Goal: Task Accomplishment & Management: Complete application form

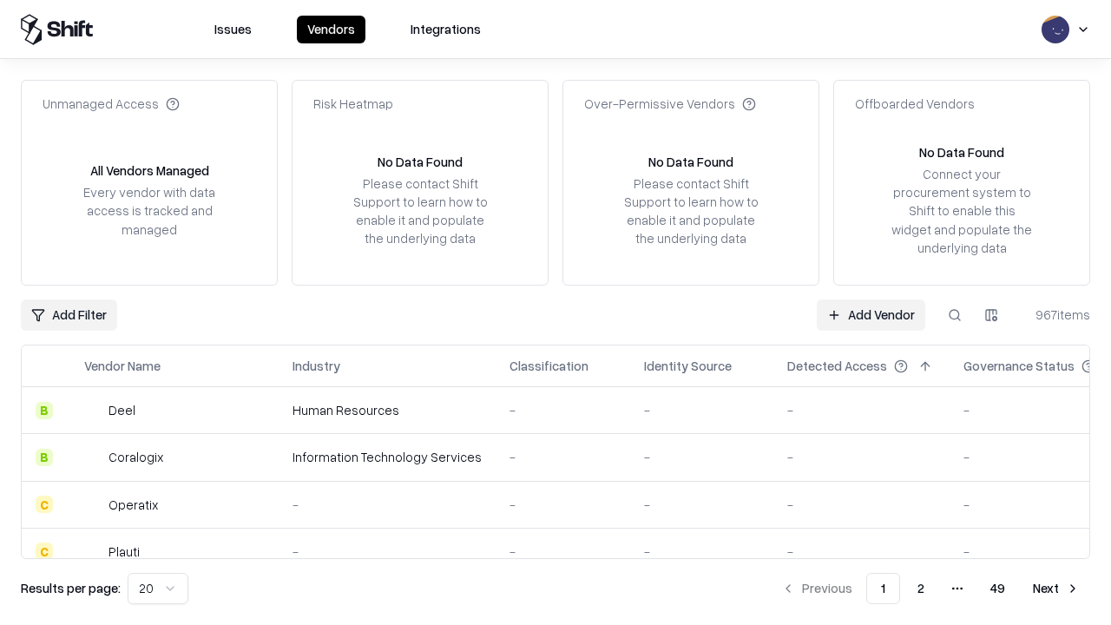
click at [870, 314] on link "Add Vendor" at bounding box center [871, 314] width 108 height 31
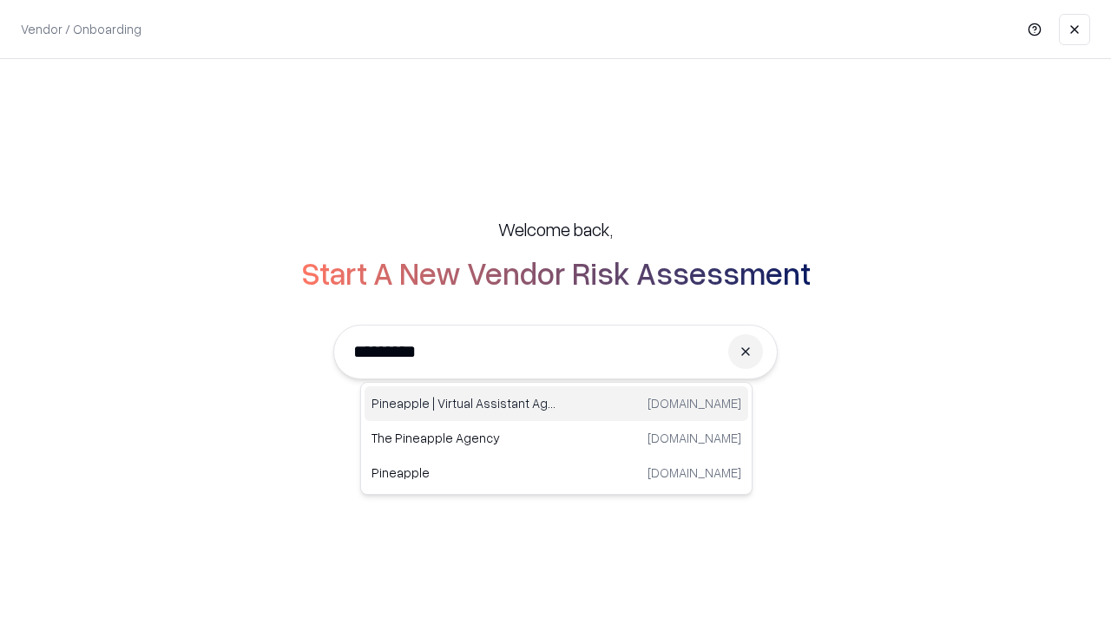
click at [556, 404] on div "Pineapple | Virtual Assistant Agency [DOMAIN_NAME]" at bounding box center [556, 403] width 384 height 35
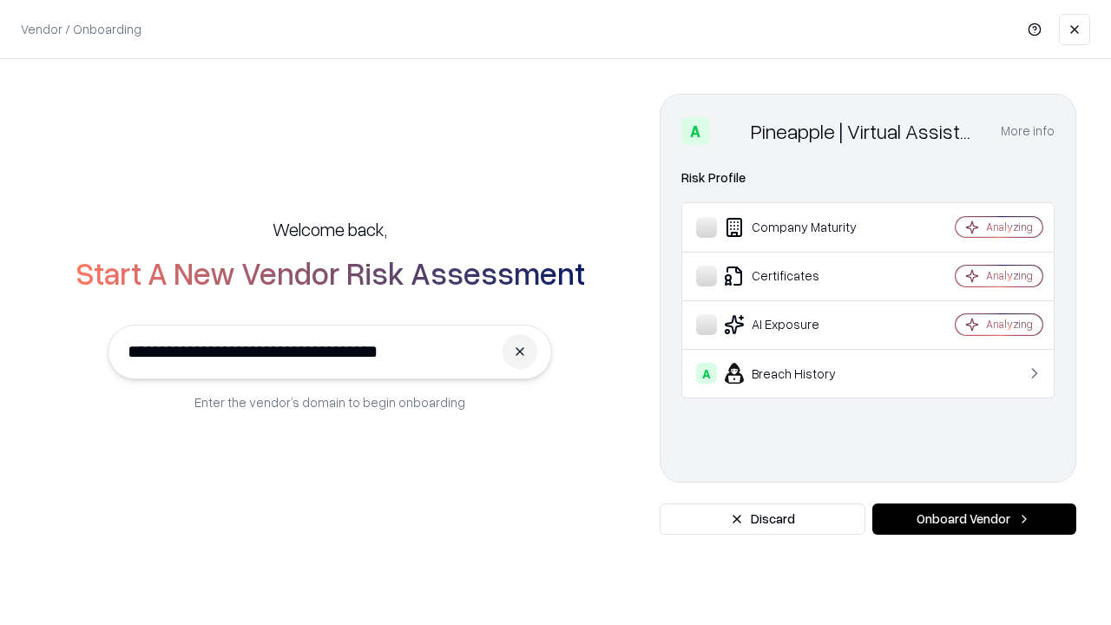
type input "**********"
click at [974, 519] on button "Onboard Vendor" at bounding box center [974, 518] width 204 height 31
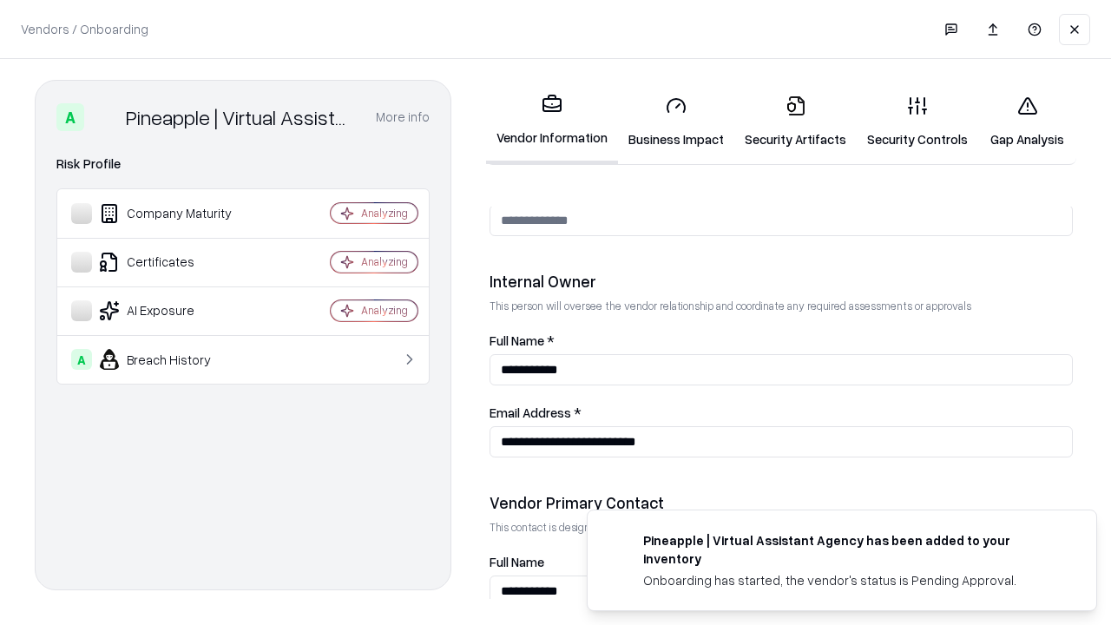
scroll to position [899, 0]
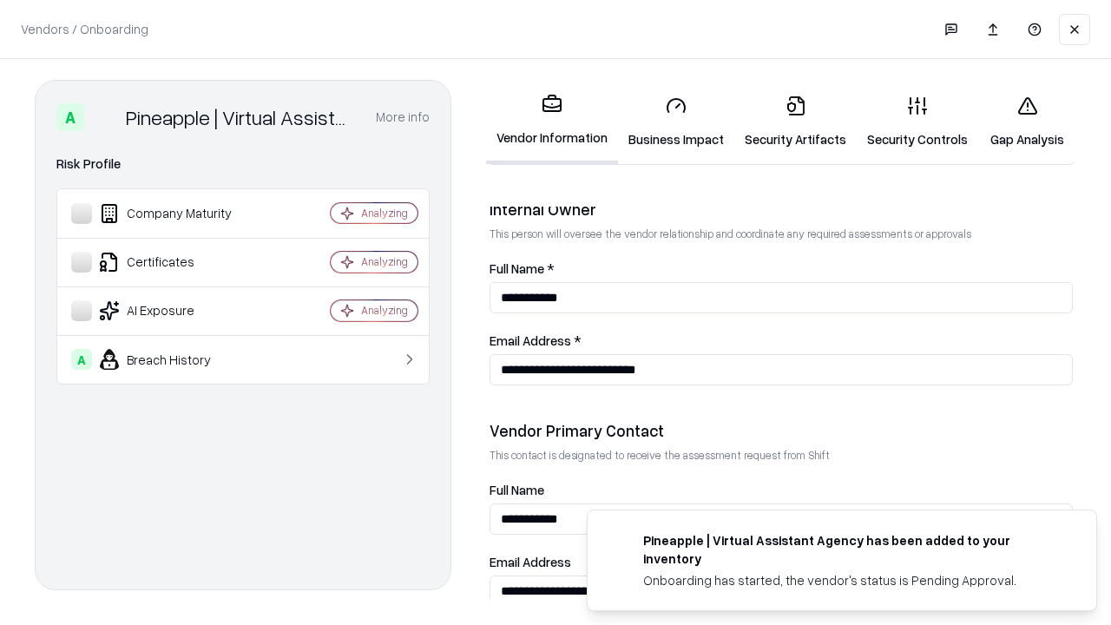
click at [676, 121] on link "Business Impact" at bounding box center [676, 122] width 116 height 81
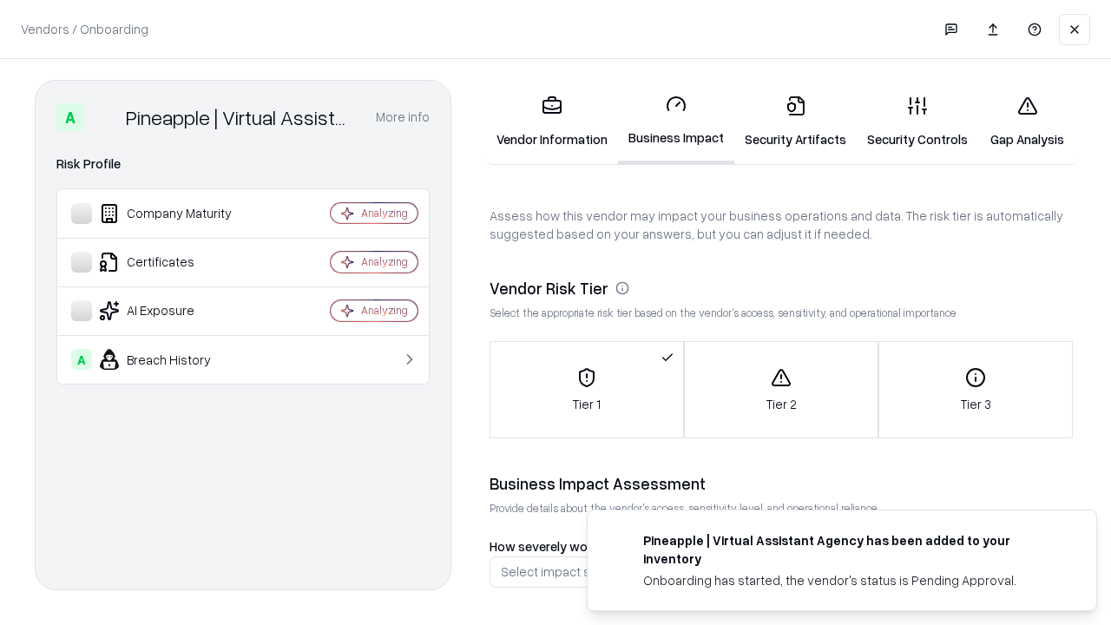
click at [1027, 121] on link "Gap Analysis" at bounding box center [1027, 122] width 98 height 81
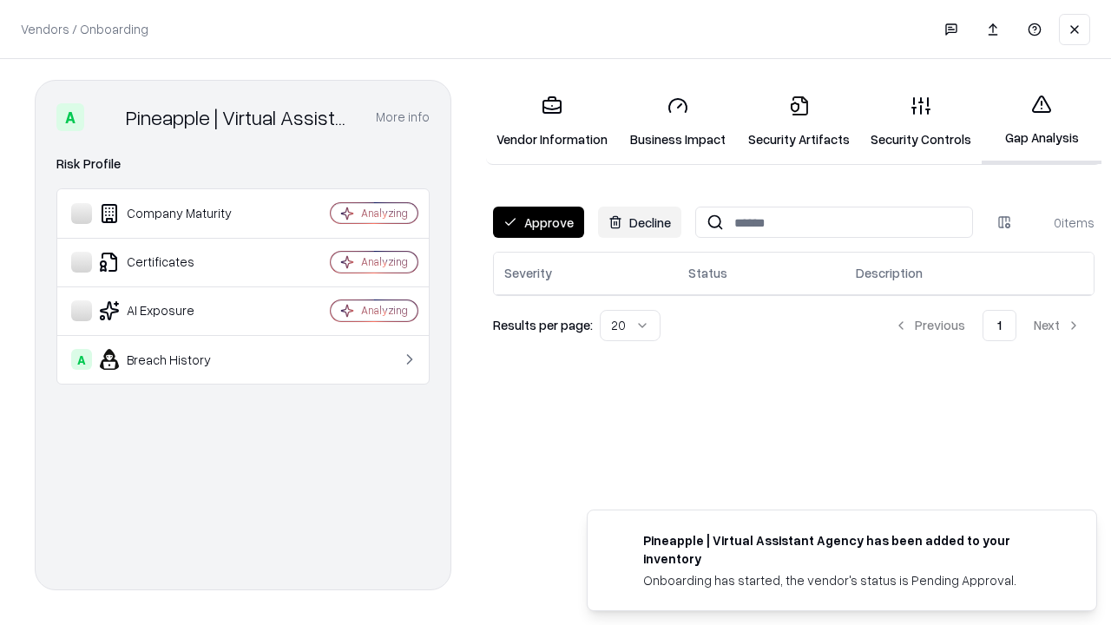
click at [538, 222] on button "Approve" at bounding box center [538, 222] width 91 height 31
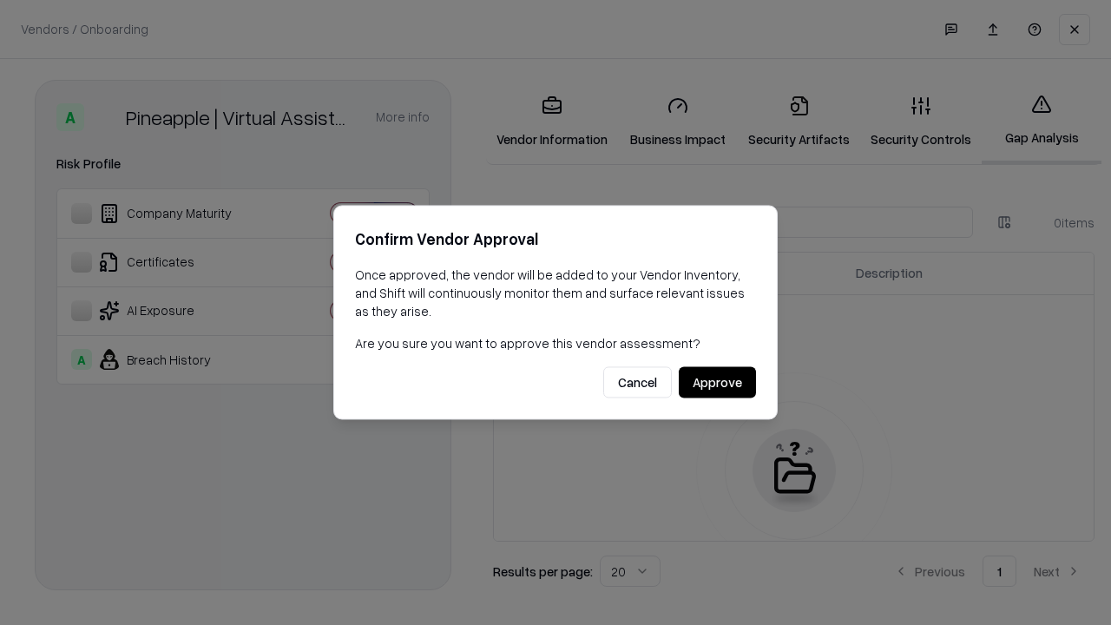
click at [717, 382] on button "Approve" at bounding box center [717, 382] width 77 height 31
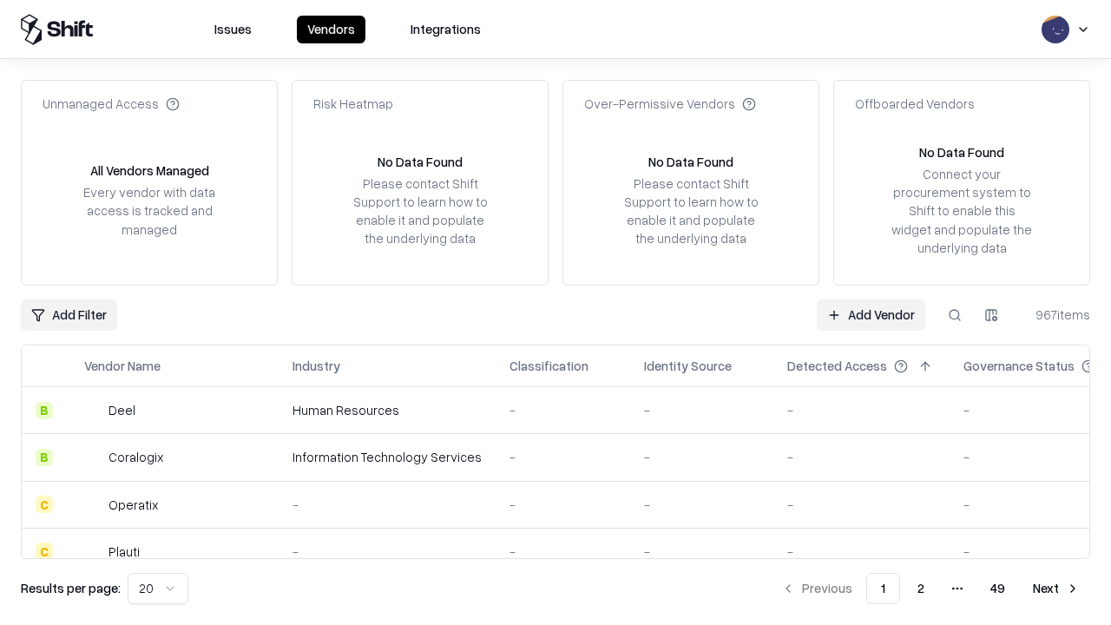
type input "**********"
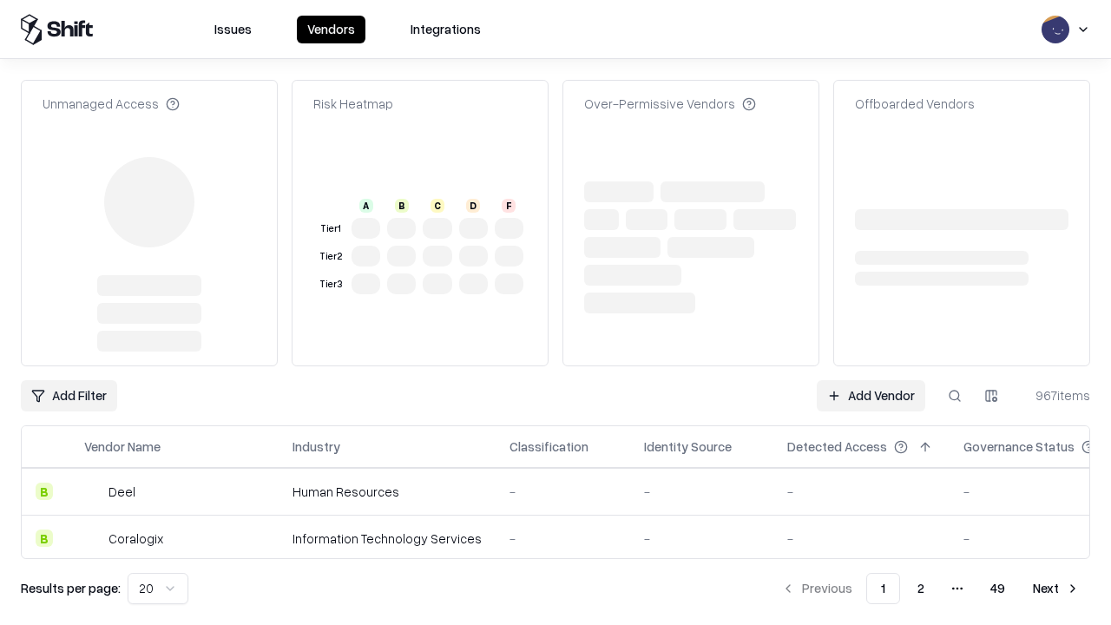
click at [870, 380] on link "Add Vendor" at bounding box center [871, 395] width 108 height 31
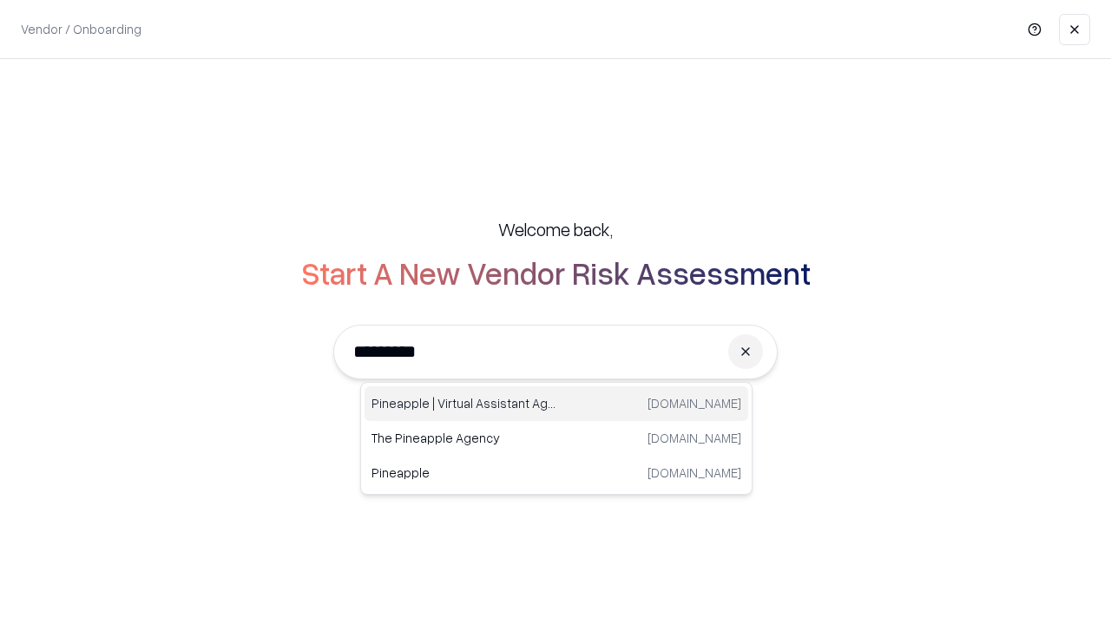
click at [556, 404] on div "Pineapple | Virtual Assistant Agency [DOMAIN_NAME]" at bounding box center [556, 403] width 384 height 35
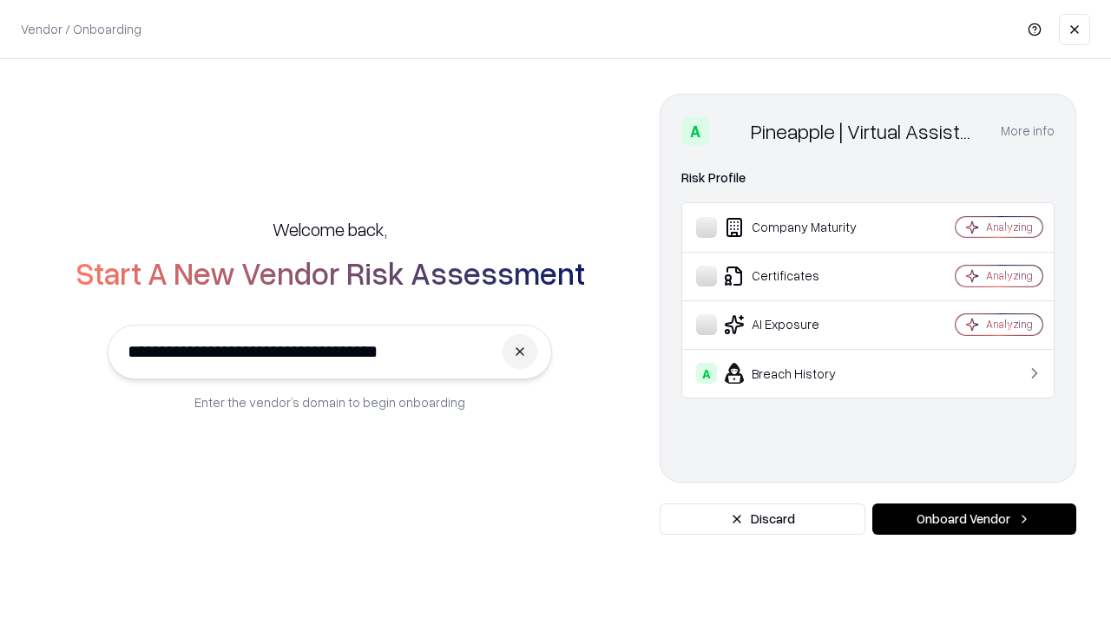
type input "**********"
click at [974, 519] on button "Onboard Vendor" at bounding box center [974, 518] width 204 height 31
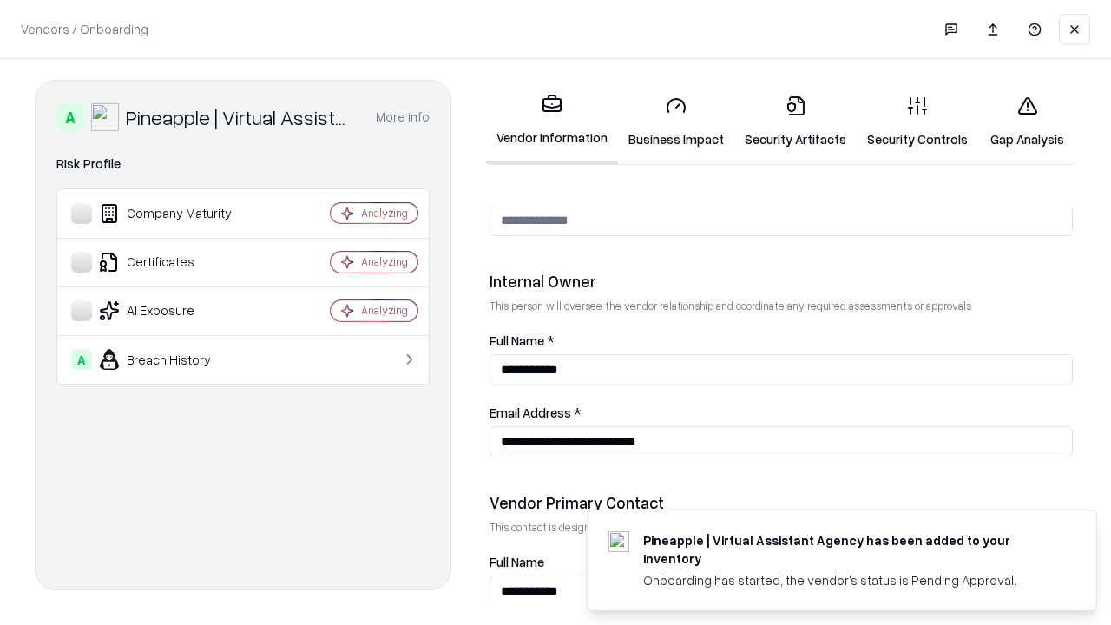
scroll to position [899, 0]
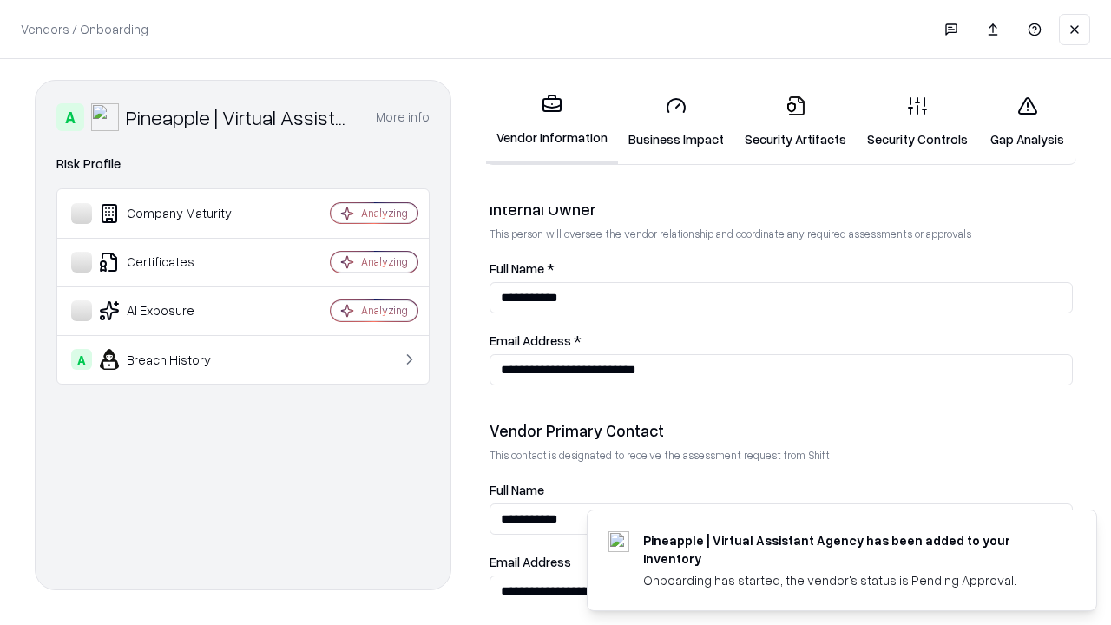
click at [1027, 121] on link "Gap Analysis" at bounding box center [1027, 122] width 98 height 81
